Goal: Information Seeking & Learning: Learn about a topic

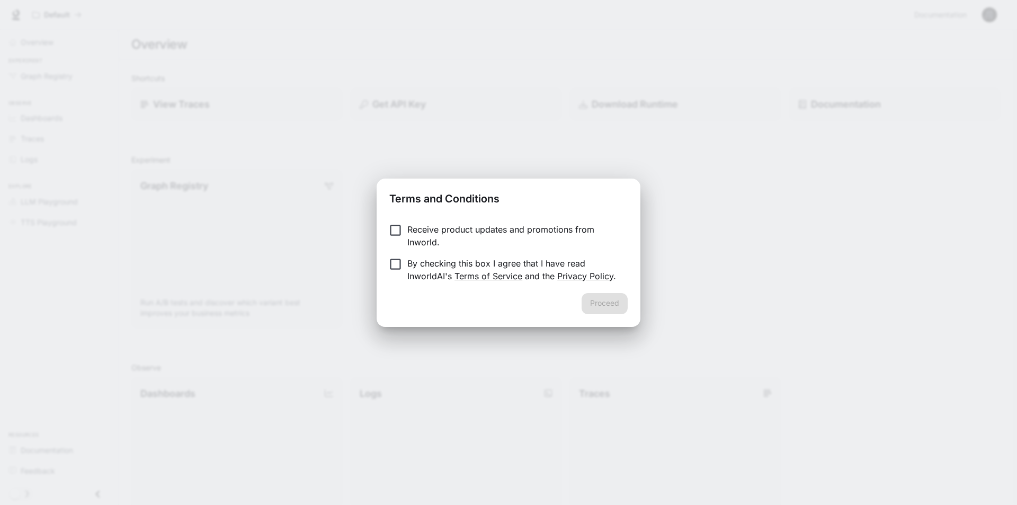
click at [435, 265] on p "By checking this box I agree that I have read InworldAI's Terms of Service and …" at bounding box center [513, 269] width 212 height 25
click at [455, 231] on p "Receive product updates and promotions from Inworld." at bounding box center [513, 235] width 212 height 25
click at [510, 231] on p "Receive product updates and promotions from Inworld." at bounding box center [513, 235] width 212 height 25
drag, startPoint x: 599, startPoint y: 304, endPoint x: 484, endPoint y: 314, distance: 115.5
click at [484, 314] on div "Proceed" at bounding box center [509, 310] width 264 height 34
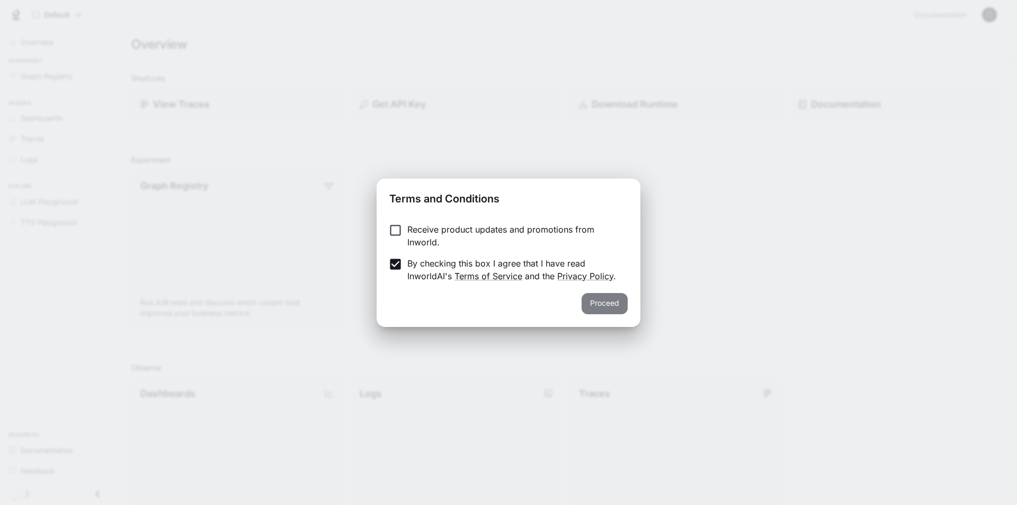
click at [599, 296] on button "Proceed" at bounding box center [605, 303] width 46 height 21
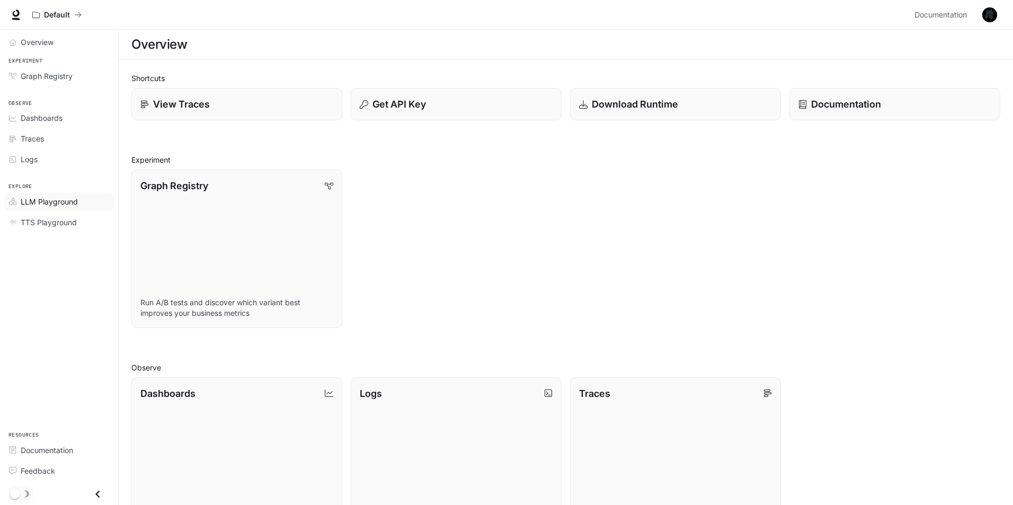
click at [68, 203] on span "LLM Playground" at bounding box center [49, 201] width 57 height 11
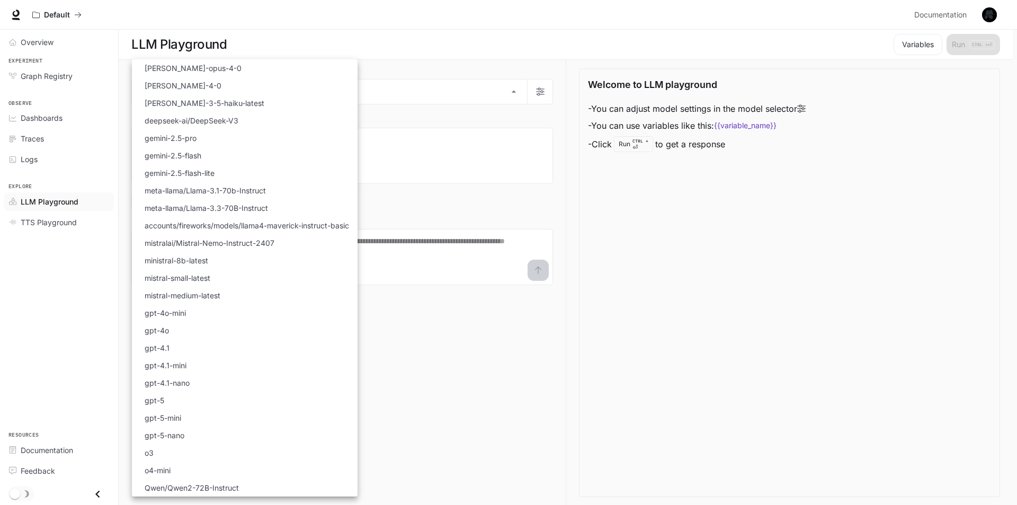
click at [207, 87] on body "Skip to main content Default Documentation Documentation Portal Overview Experi…" at bounding box center [508, 252] width 1017 height 505
click at [241, 173] on li "gemini-2.5-flash-lite" at bounding box center [245, 172] width 226 height 17
type input "**********"
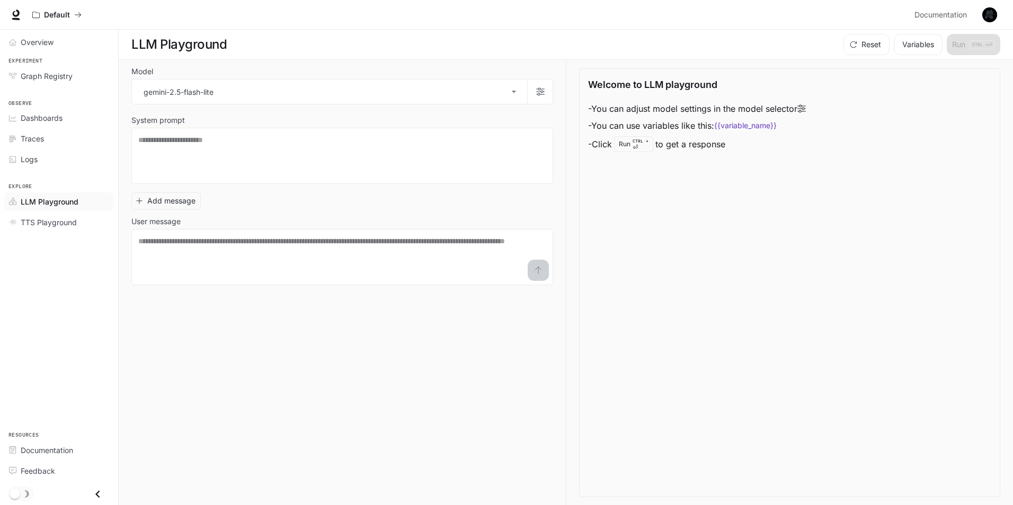
click at [633, 254] on div "Welcome to LLM playground - You can adjust model settings in the model selector…" at bounding box center [789, 282] width 421 height 429
click at [59, 447] on span "Documentation" at bounding box center [47, 450] width 52 height 11
